Goal: Information Seeking & Learning: Learn about a topic

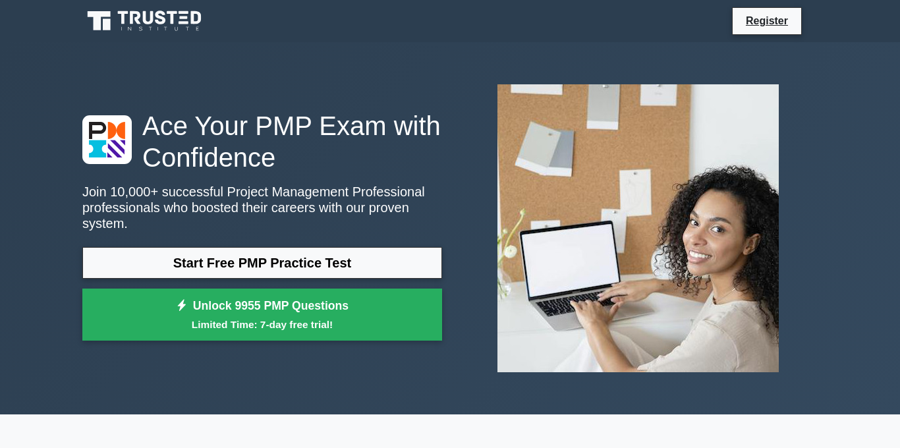
click at [218, 252] on link "Start Free PMP Practice Test" at bounding box center [262, 263] width 360 height 32
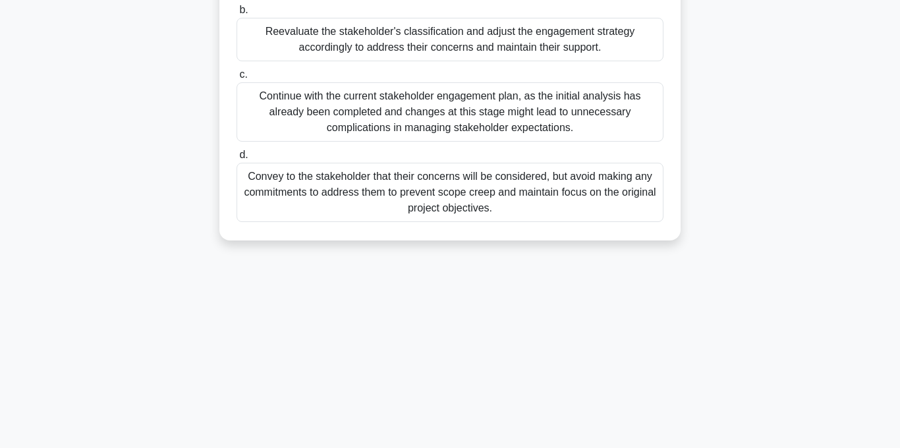
scroll to position [264, 0]
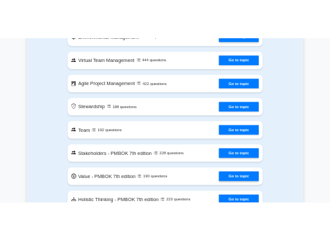
scroll to position [2953, 0]
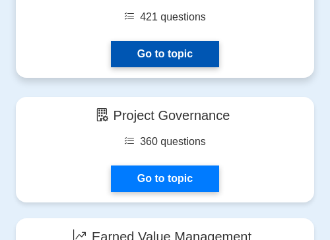
click at [119, 41] on link "Go to topic" at bounding box center [165, 54] width 108 height 26
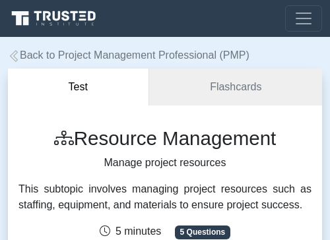
click at [40, 9] on icon at bounding box center [55, 18] width 95 height 19
